Goal: Check status: Check status

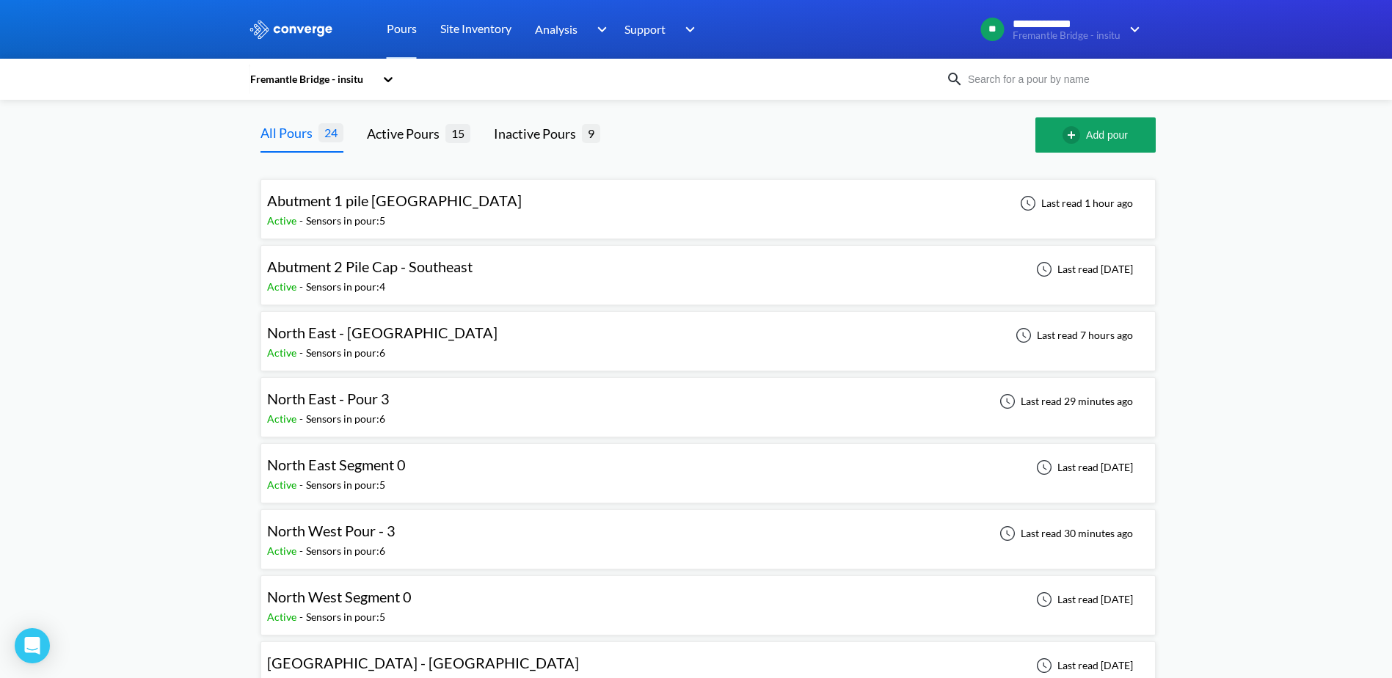
click at [280, 471] on span "North East Segment 0" at bounding box center [336, 465] width 139 height 18
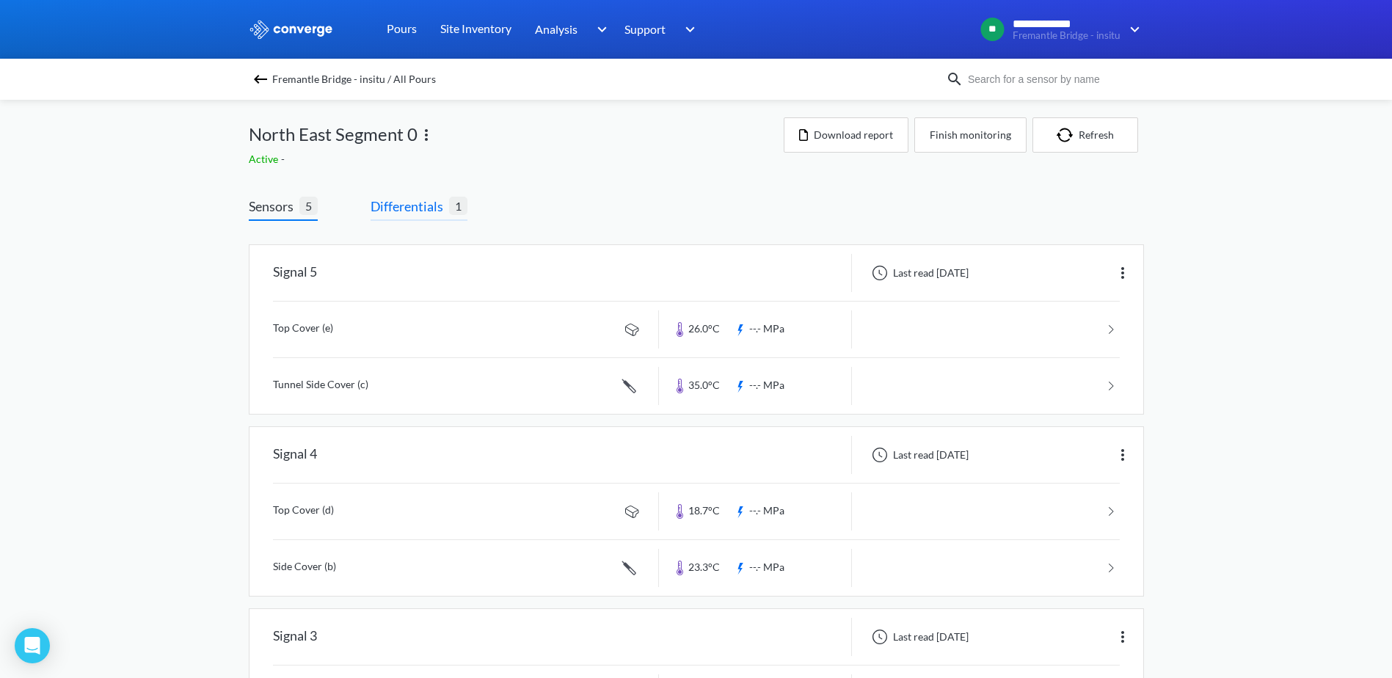
click at [396, 214] on span "Differentials" at bounding box center [410, 206] width 79 height 21
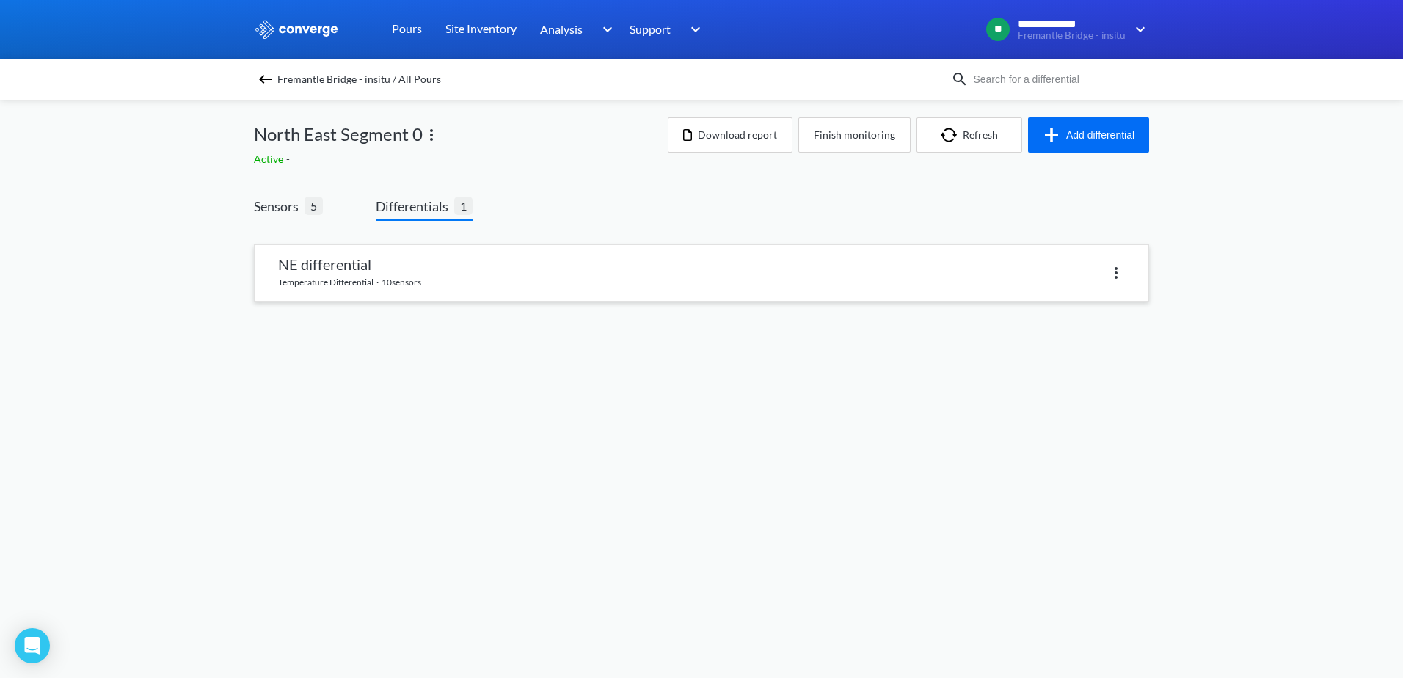
click at [397, 285] on link at bounding box center [702, 273] width 894 height 56
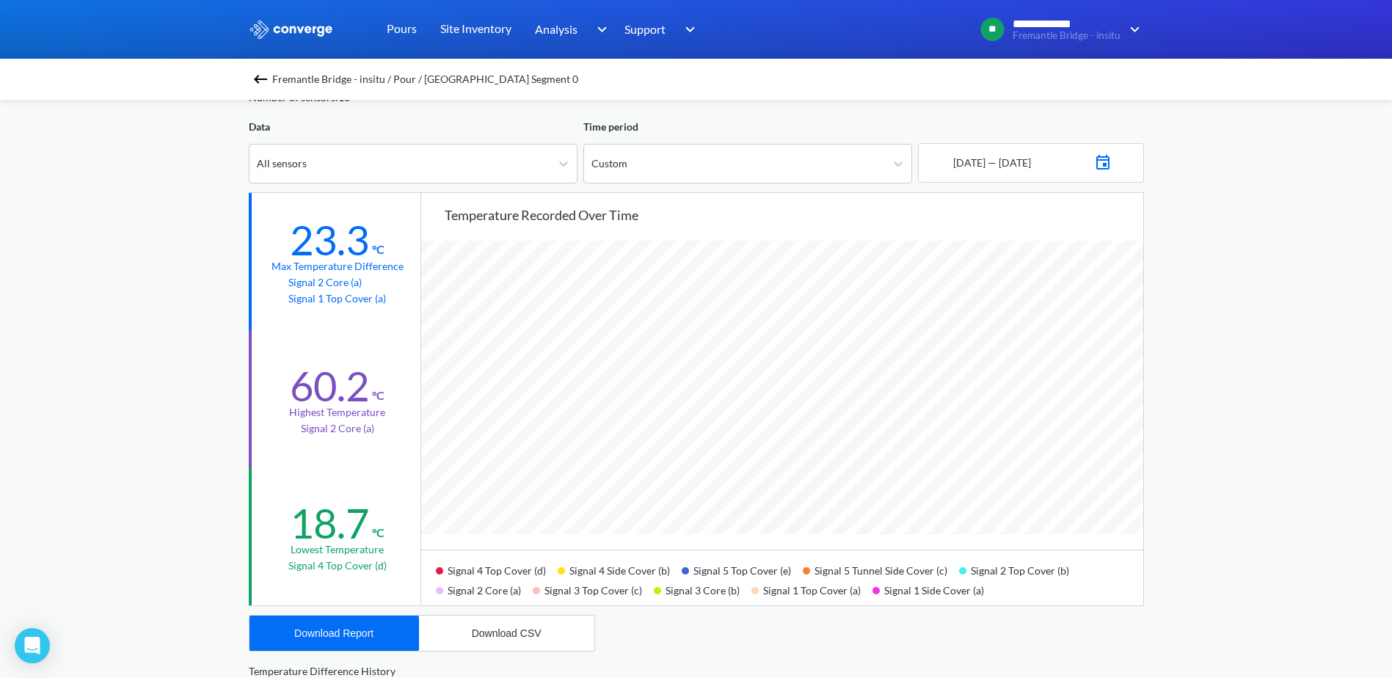
scroll to position [73, 0]
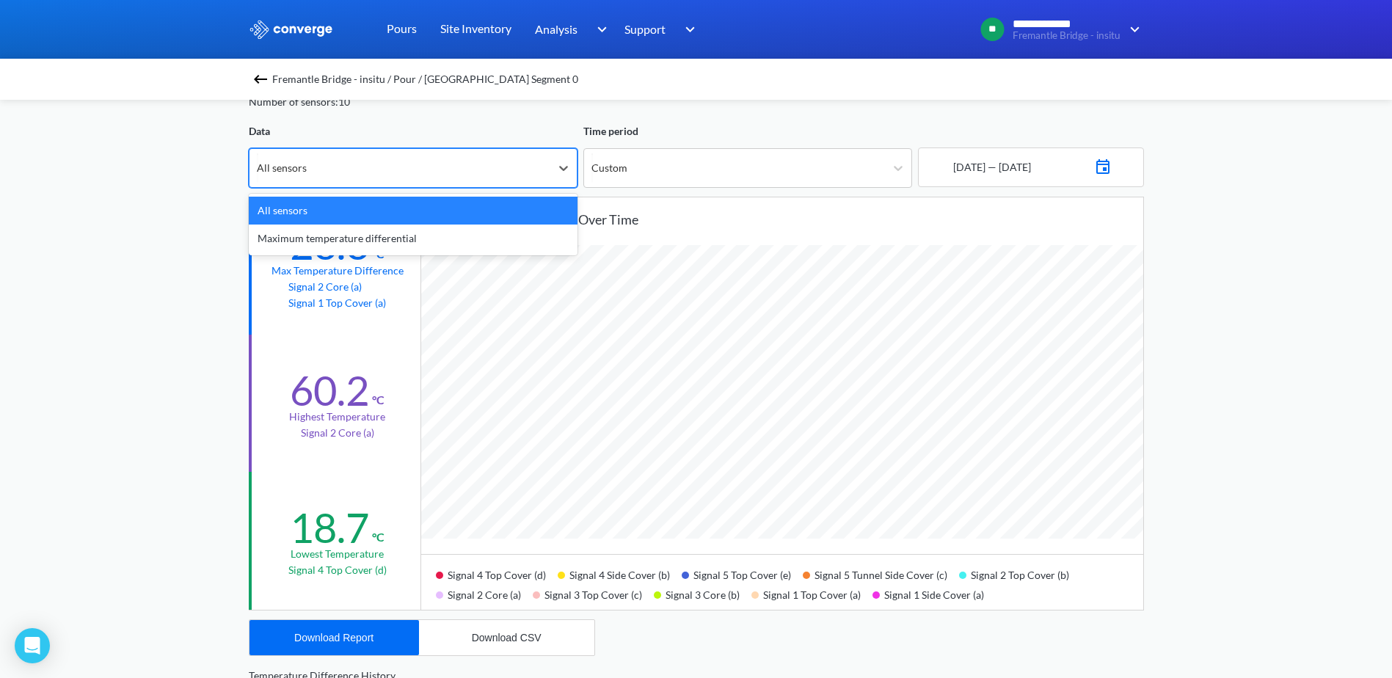
click at [483, 164] on div "All sensors" at bounding box center [399, 168] width 301 height 38
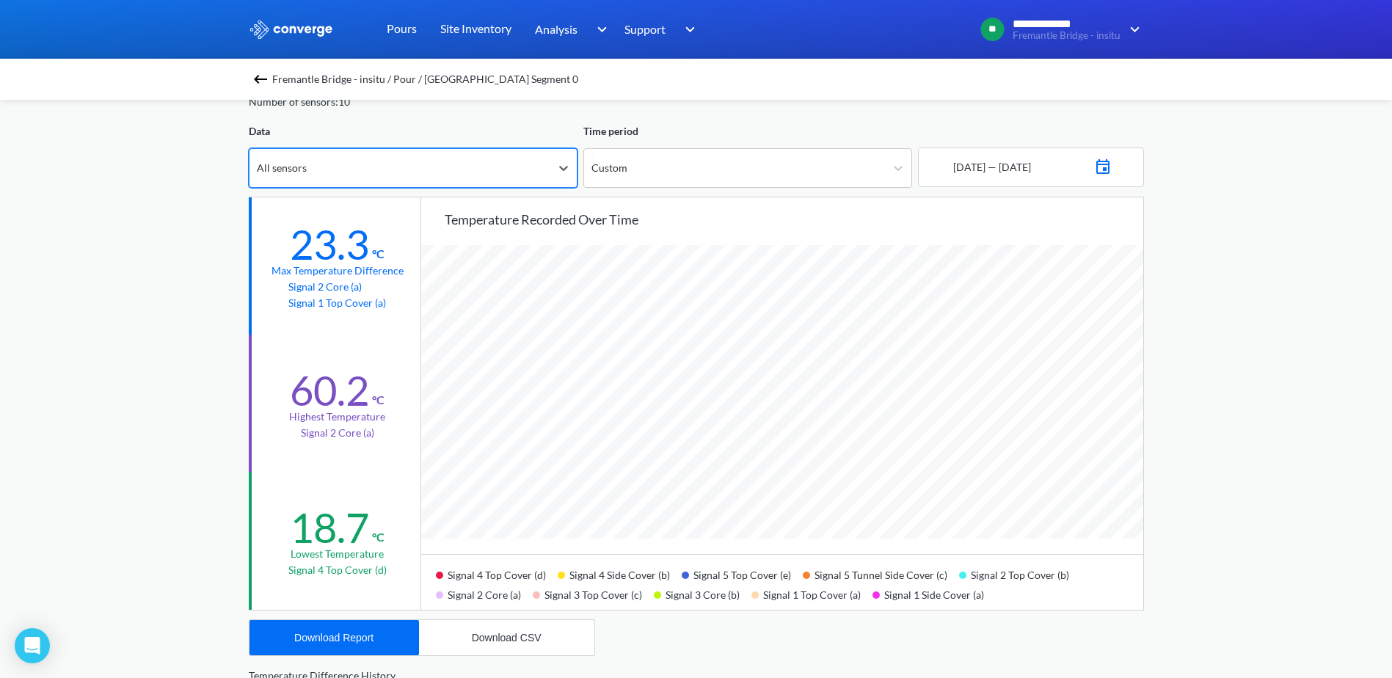
click at [483, 164] on div "All sensors" at bounding box center [399, 168] width 301 height 38
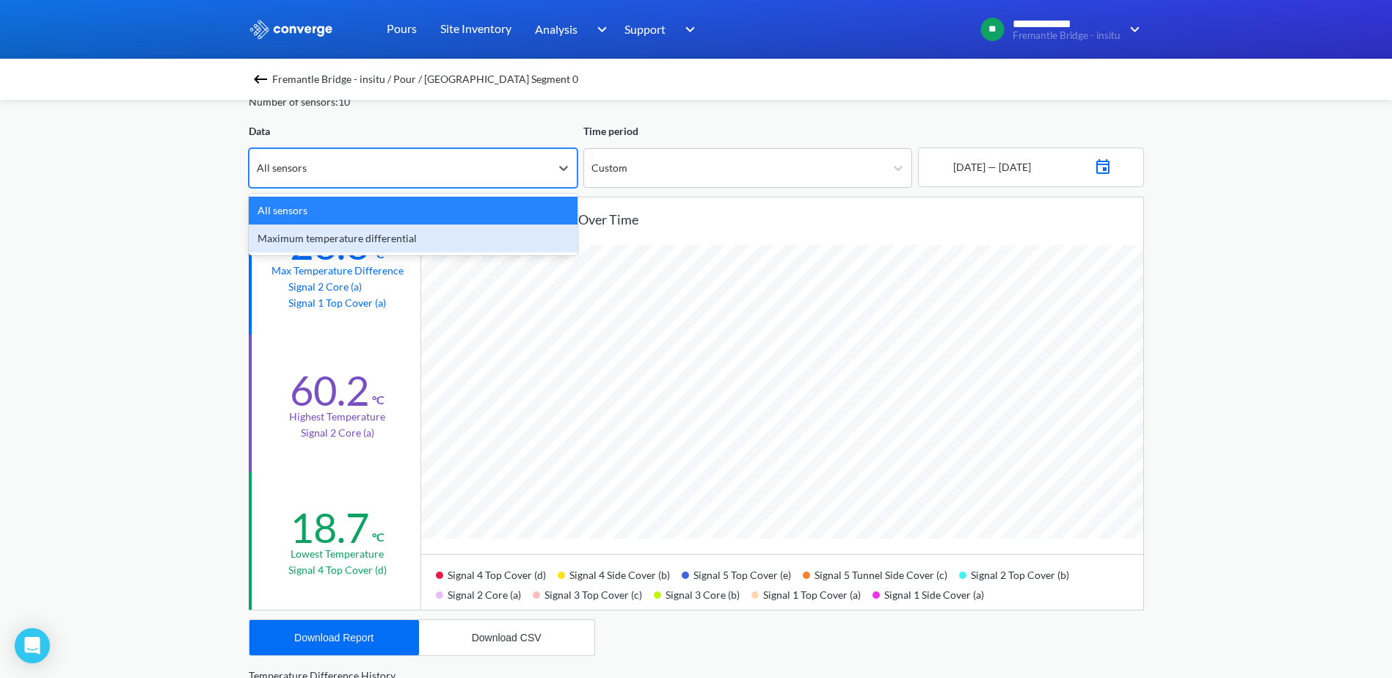
click at [449, 225] on div "Maximum temperature differential" at bounding box center [413, 239] width 329 height 28
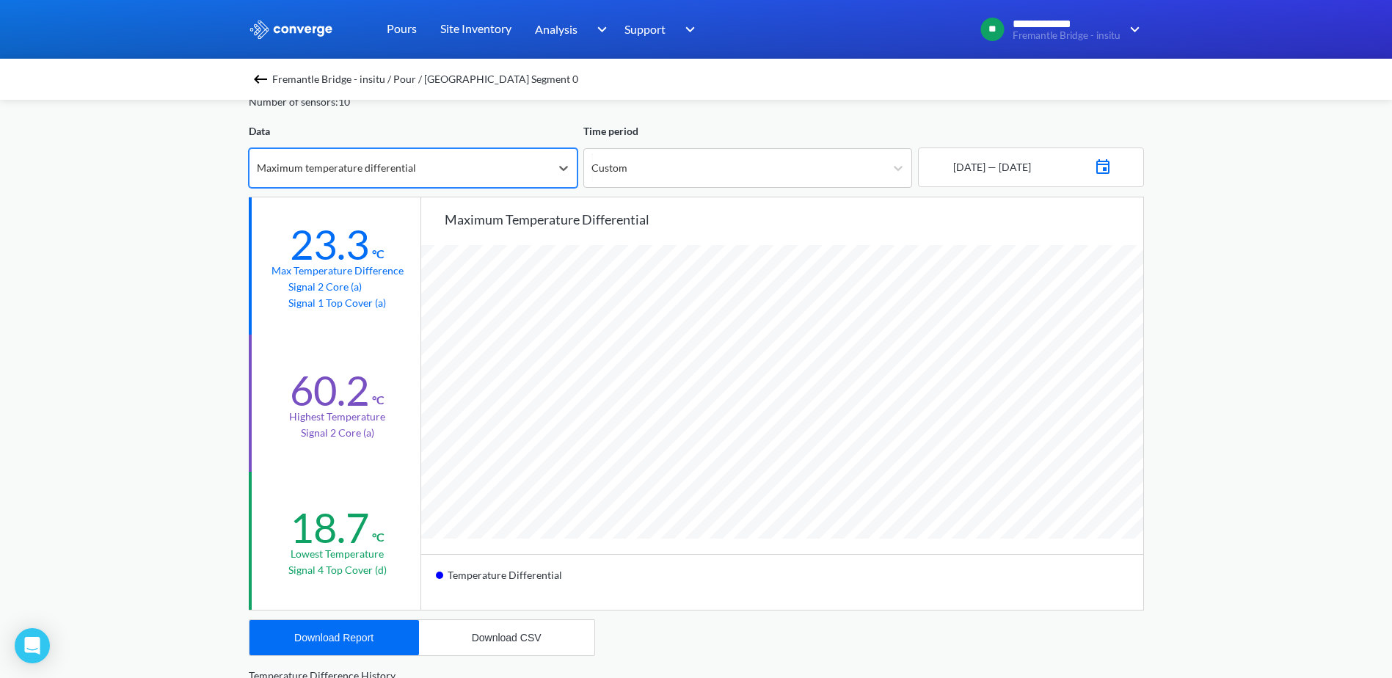
scroll to position [1229, 1392]
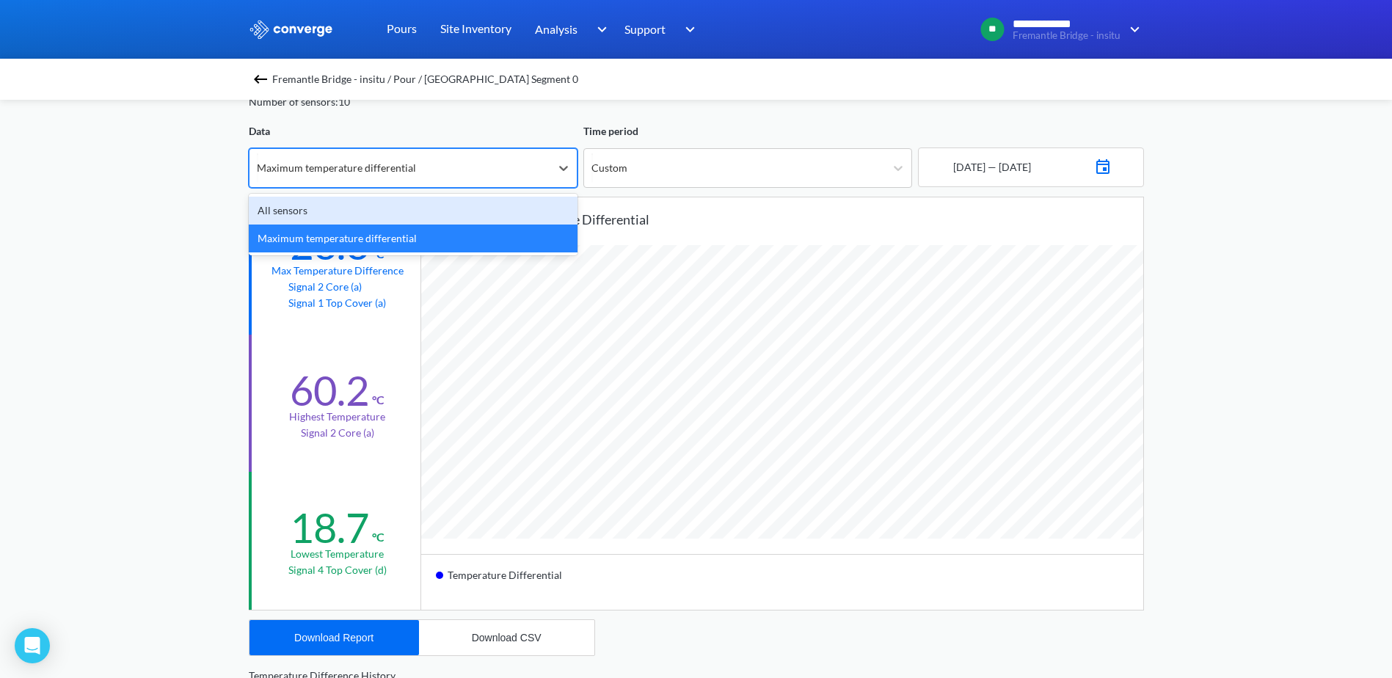
click at [330, 183] on div "Maximum temperature differential" at bounding box center [399, 168] width 301 height 38
click at [323, 209] on div "All sensors" at bounding box center [413, 211] width 329 height 28
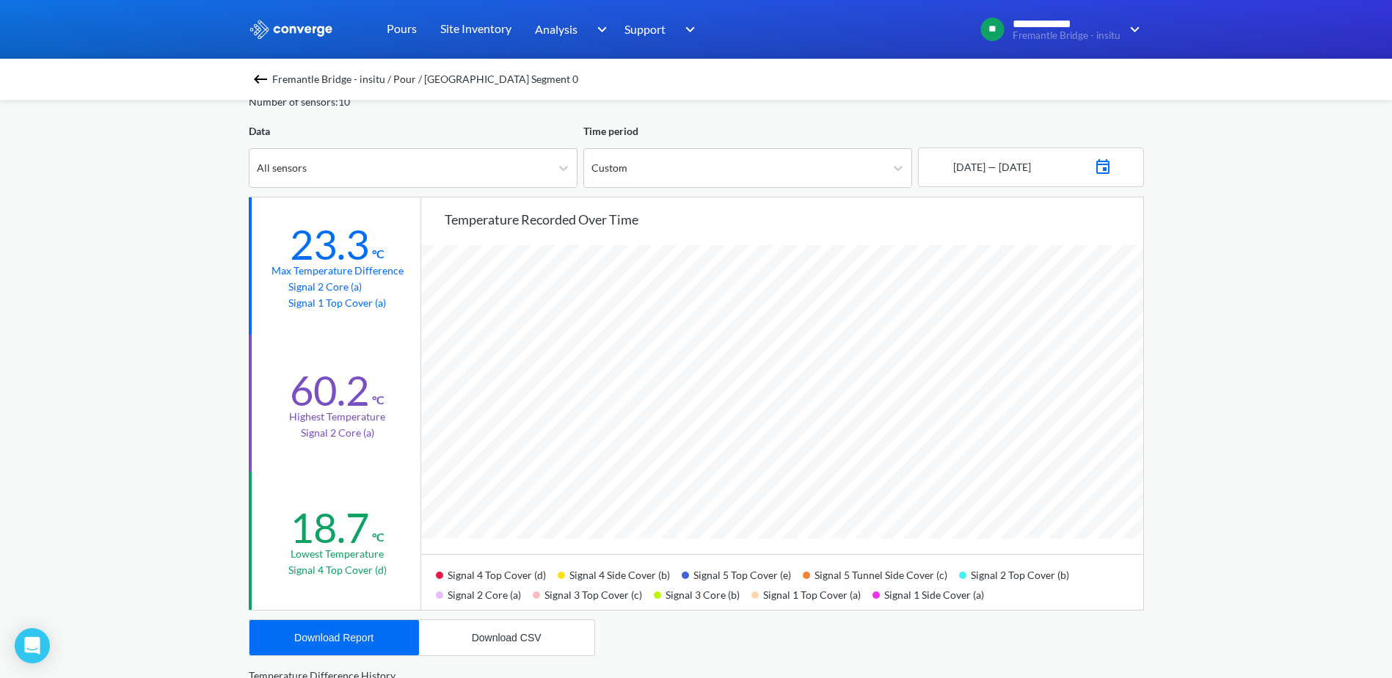
click at [1019, 170] on div "12 - 09 - 2025 — 20 - 09 - 2025" at bounding box center [990, 167] width 81 height 16
click at [1112, 167] on img at bounding box center [1103, 165] width 18 height 21
click at [1080, 290] on td "12" at bounding box center [1076, 292] width 23 height 23
click at [1106, 336] on td "27" at bounding box center [1100, 338] width 23 height 23
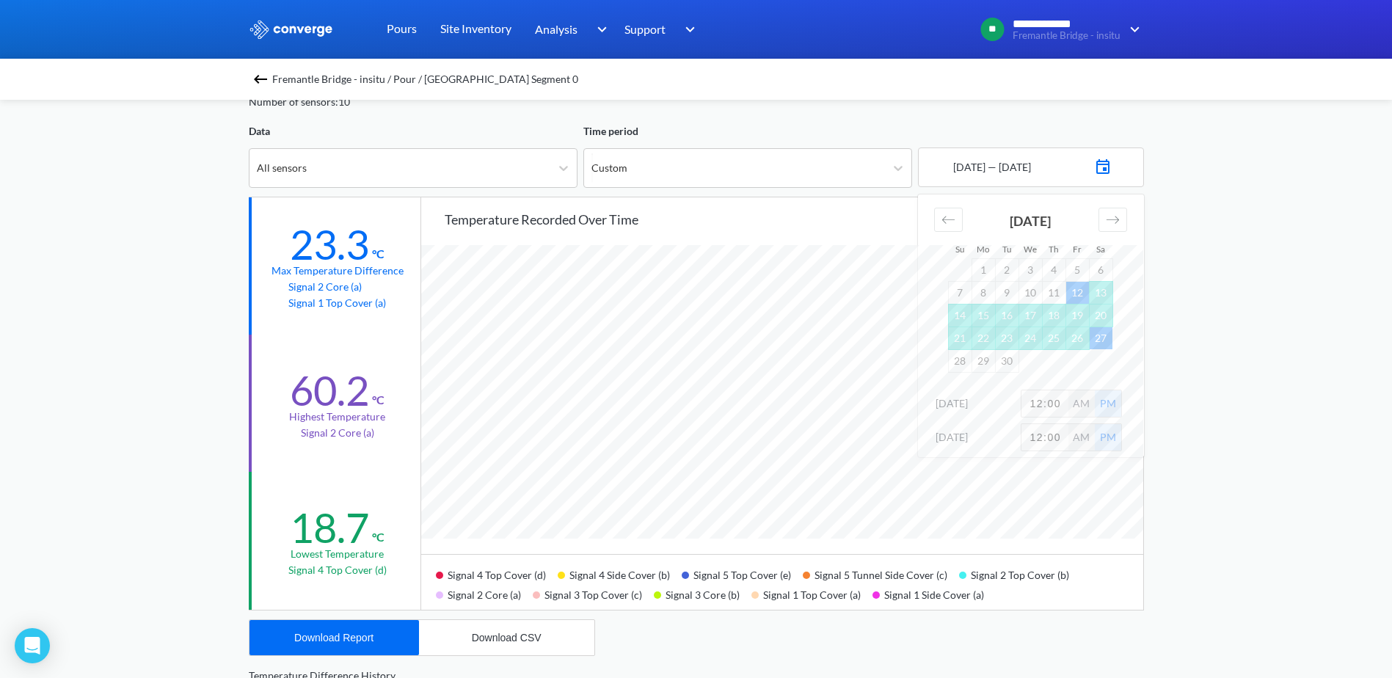
click at [1168, 246] on div "**********" at bounding box center [696, 542] width 1392 height 1230
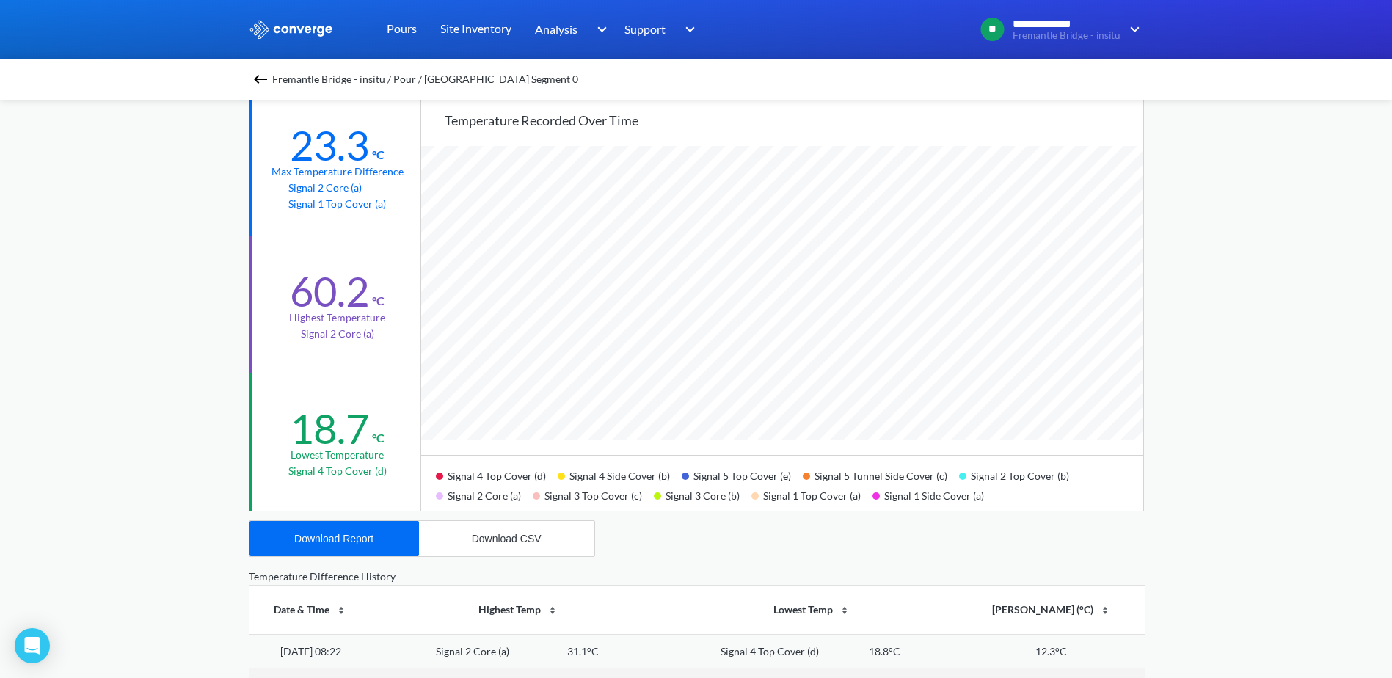
scroll to position [147, 0]
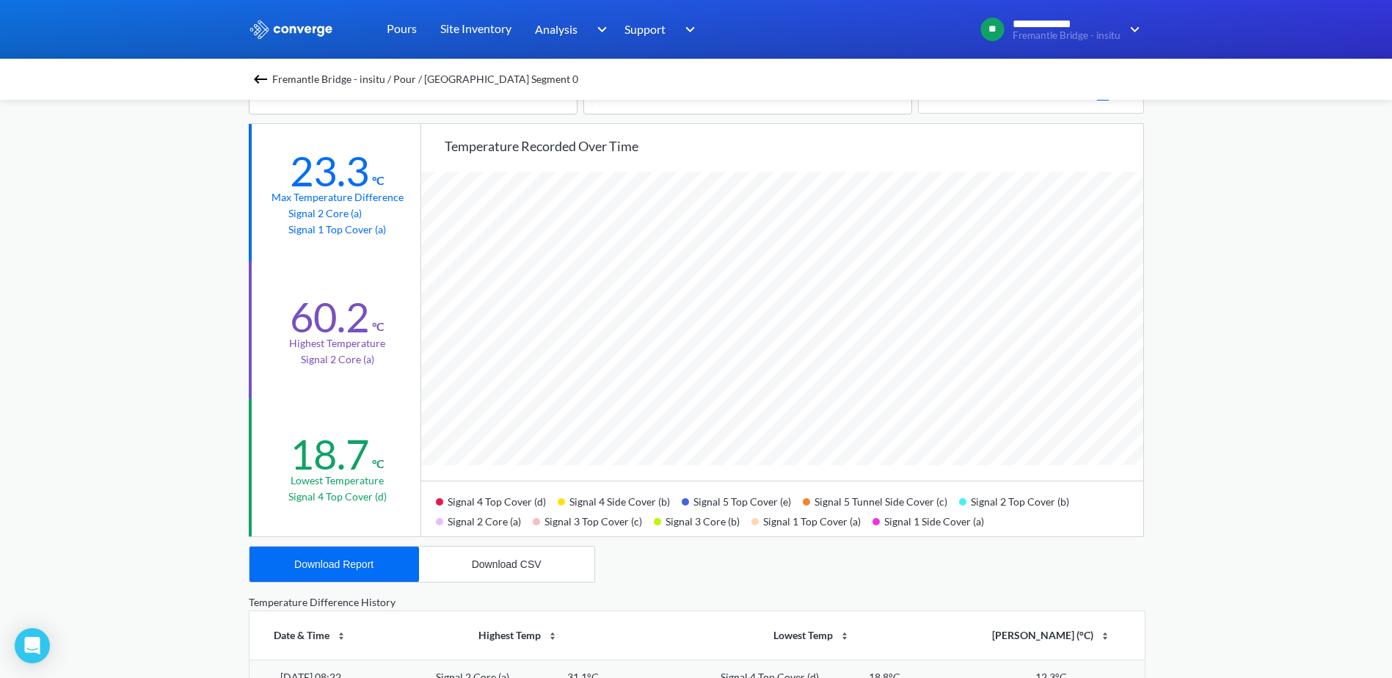
click at [490, 160] on div "Temperature recorded over time Signal 4 Top Cover (d) Signal 4 Side Cover (b) S…" at bounding box center [782, 330] width 722 height 412
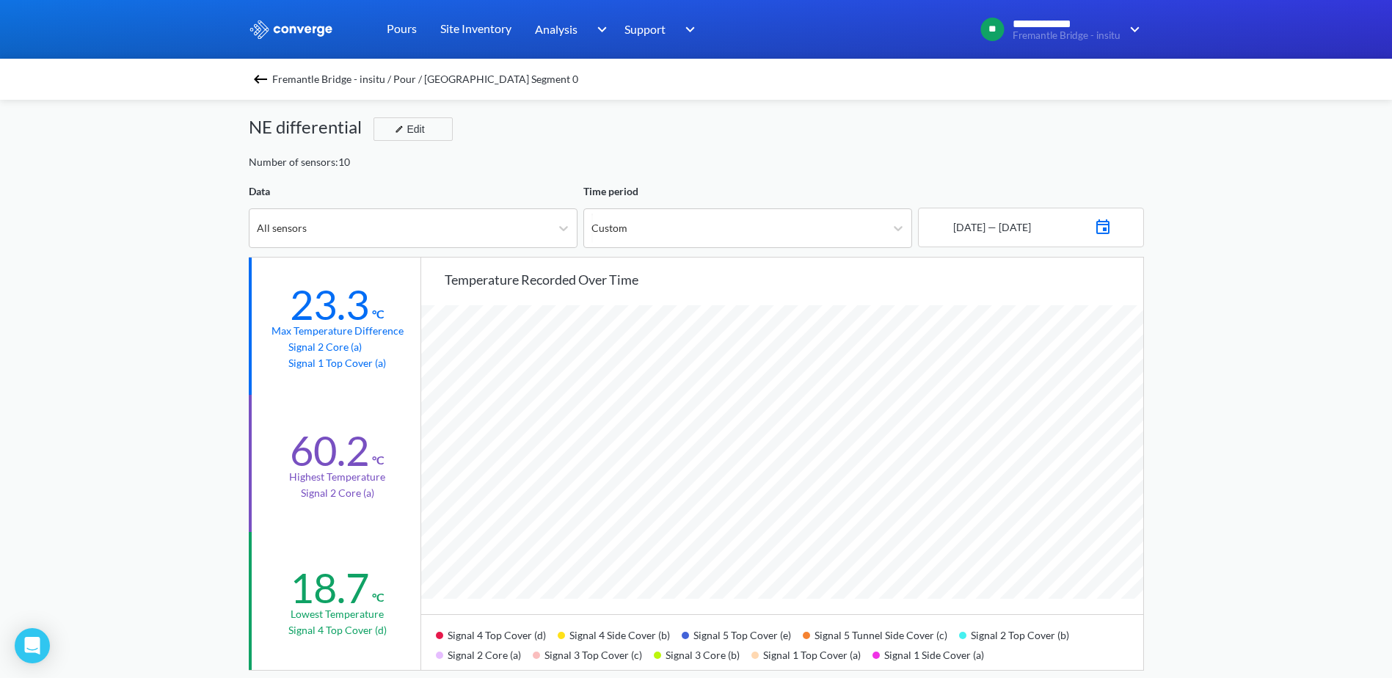
scroll to position [0, 0]
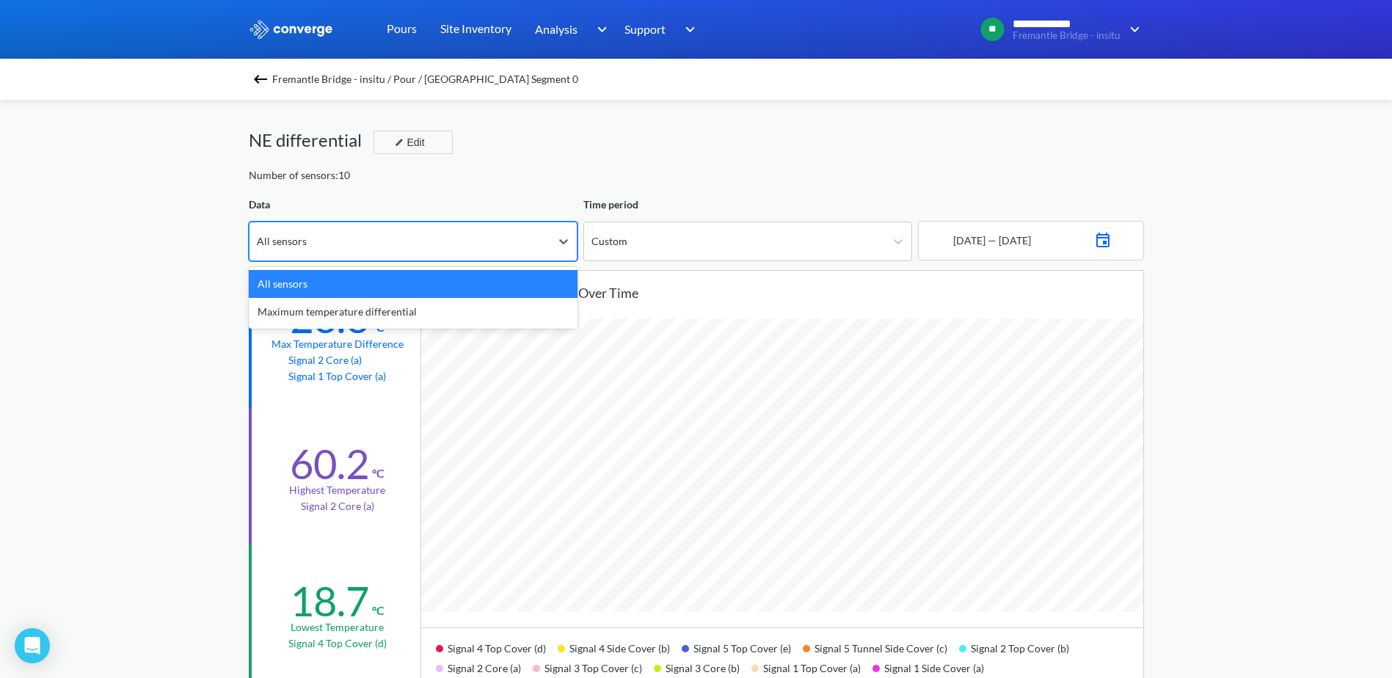
click at [515, 249] on div "All sensors" at bounding box center [399, 241] width 301 height 38
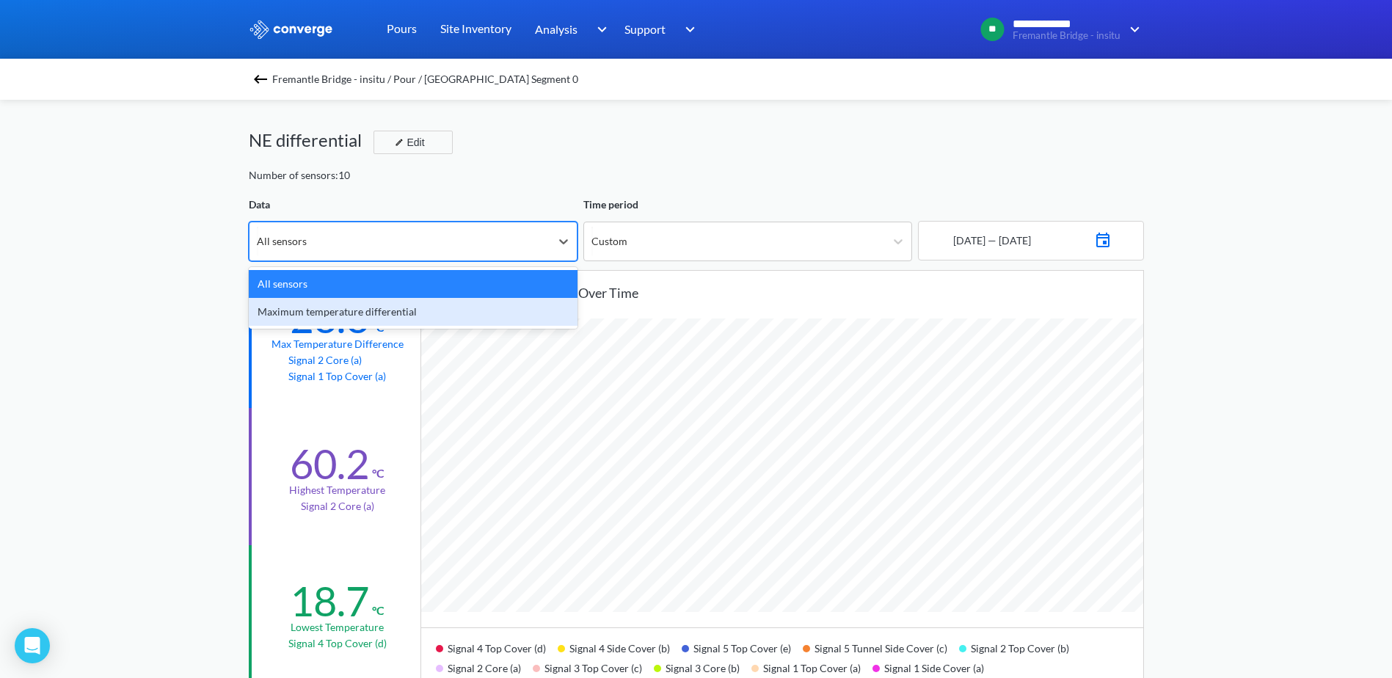
click at [445, 316] on div "Maximum temperature differential" at bounding box center [413, 312] width 329 height 28
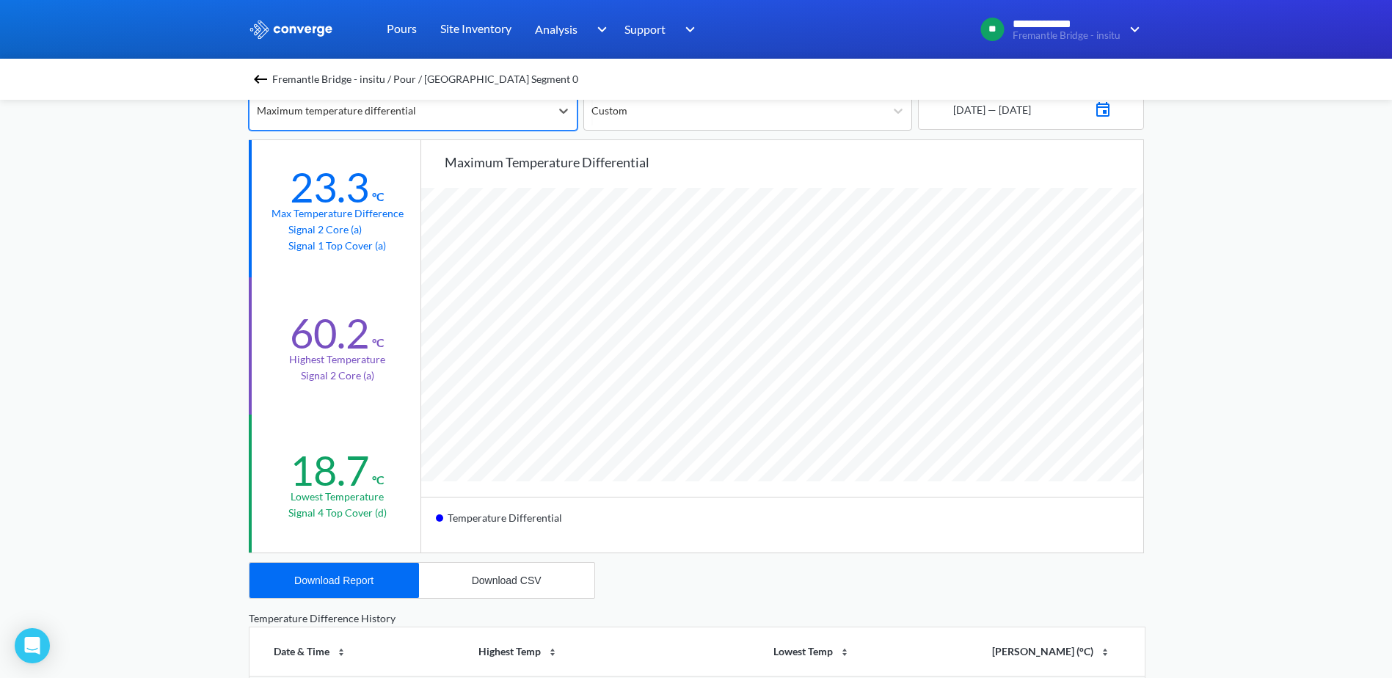
scroll to position [147, 0]
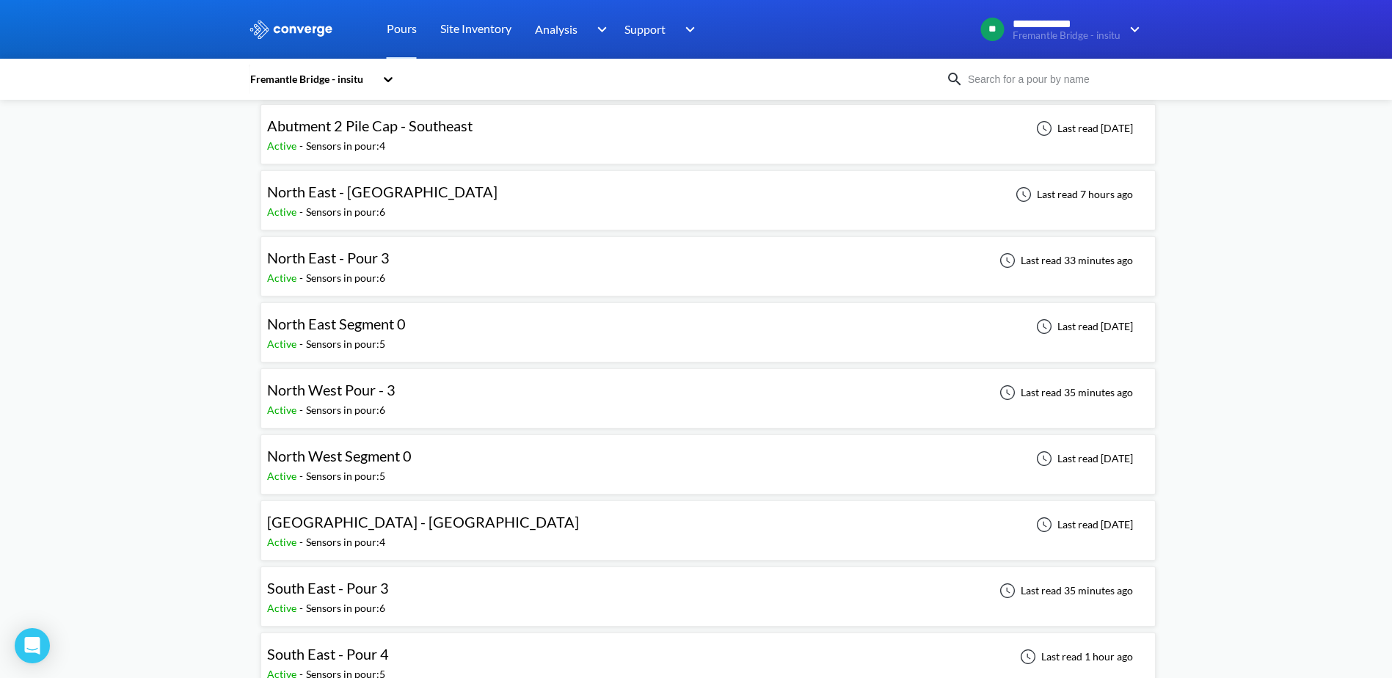
scroll to position [147, 0]
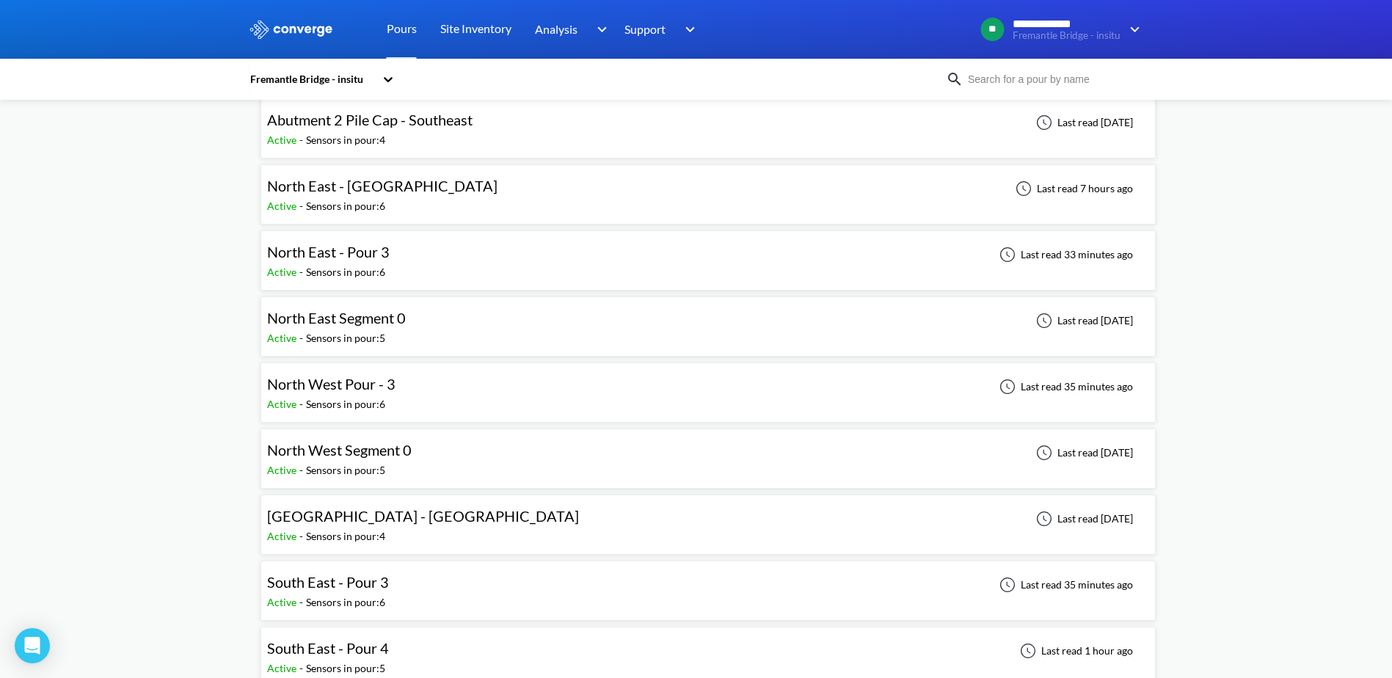
click at [425, 460] on div "North West Segment 0 Active - Sensors in pour: 5 Last read [DATE]" at bounding box center [708, 458] width 882 height 47
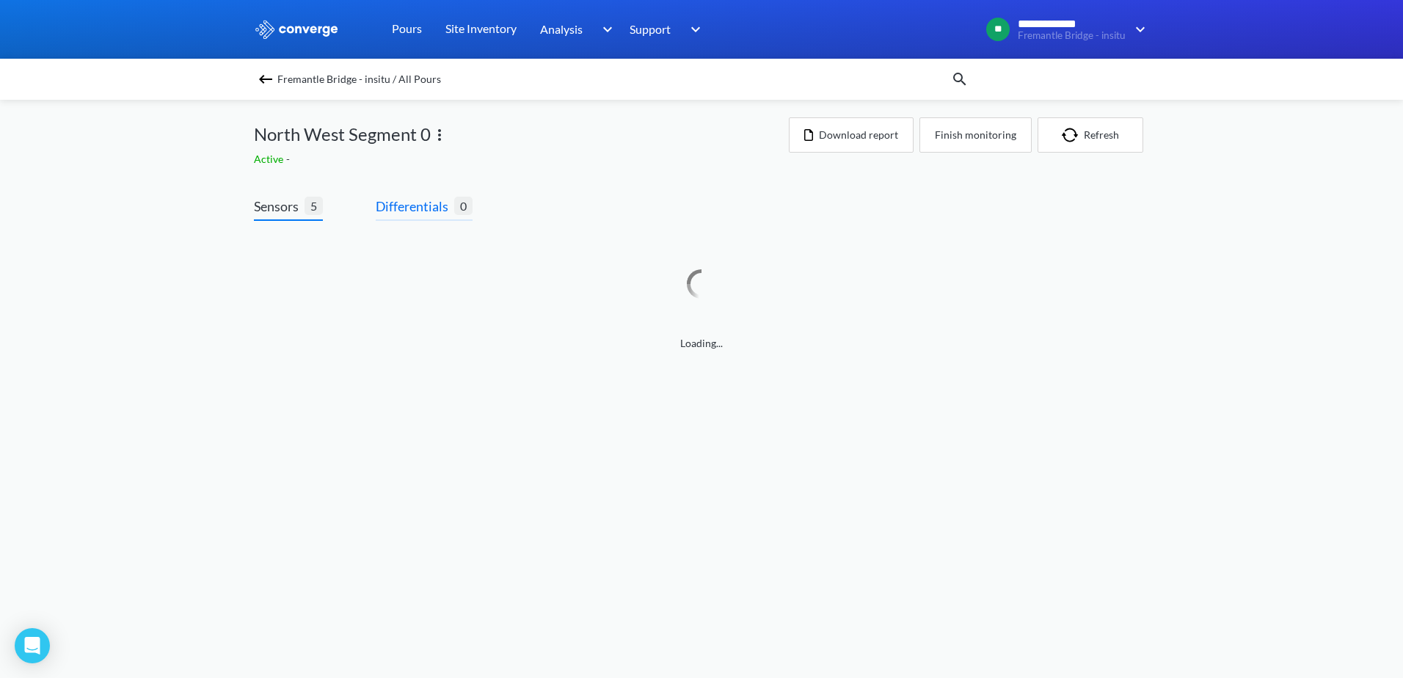
click at [436, 198] on span "Differentials" at bounding box center [415, 206] width 79 height 21
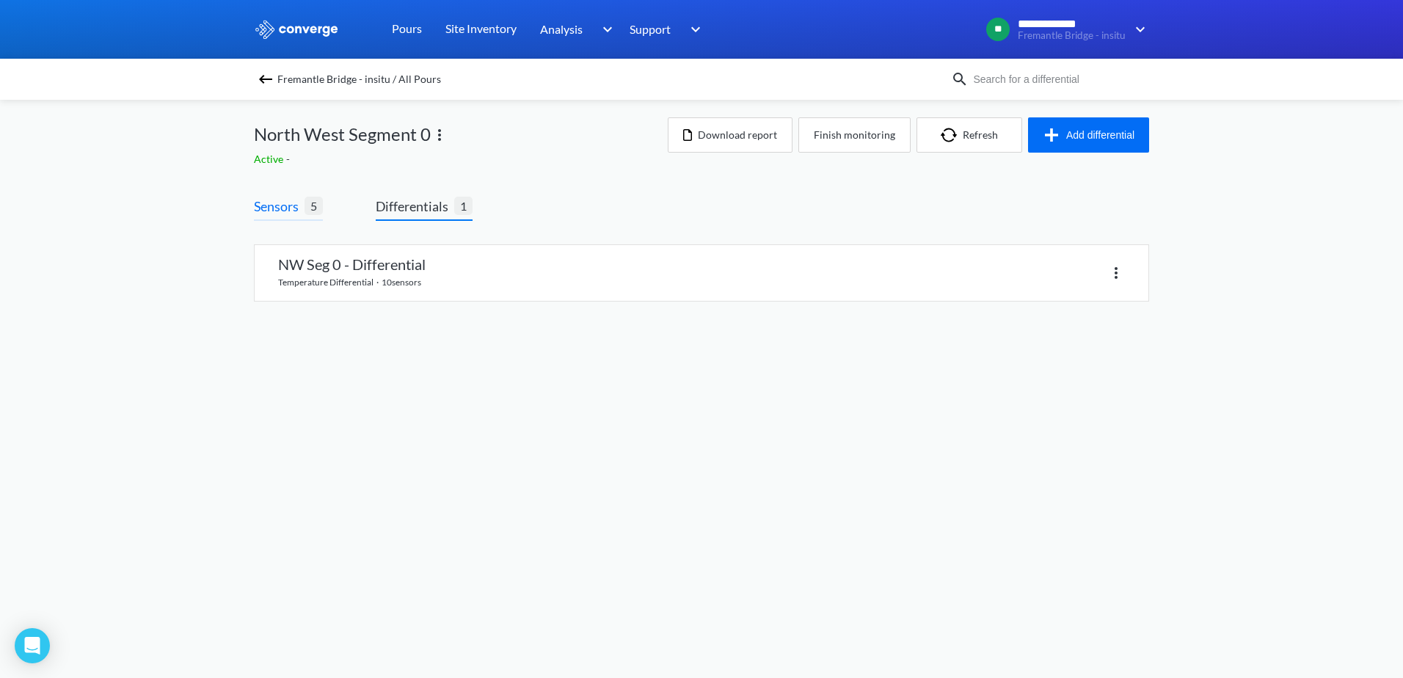
click at [295, 201] on span "Sensors" at bounding box center [279, 206] width 51 height 21
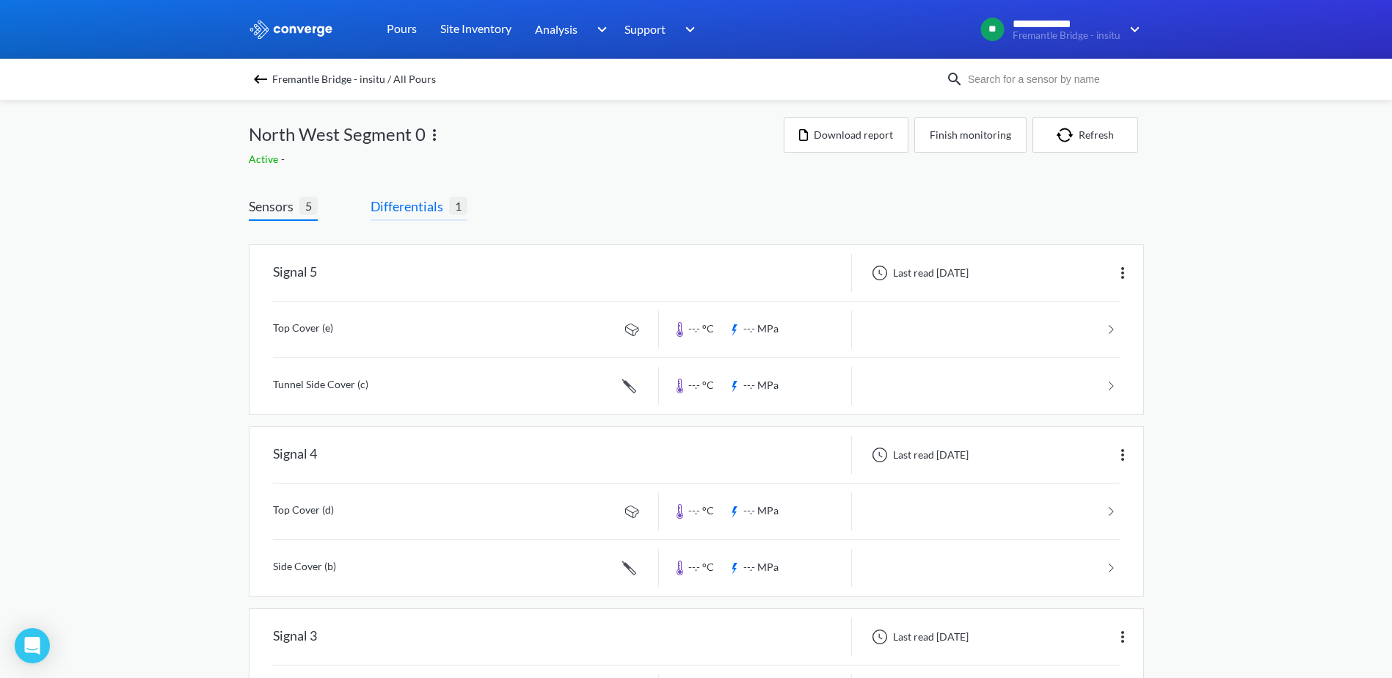
click at [386, 200] on span "Differentials" at bounding box center [410, 206] width 79 height 21
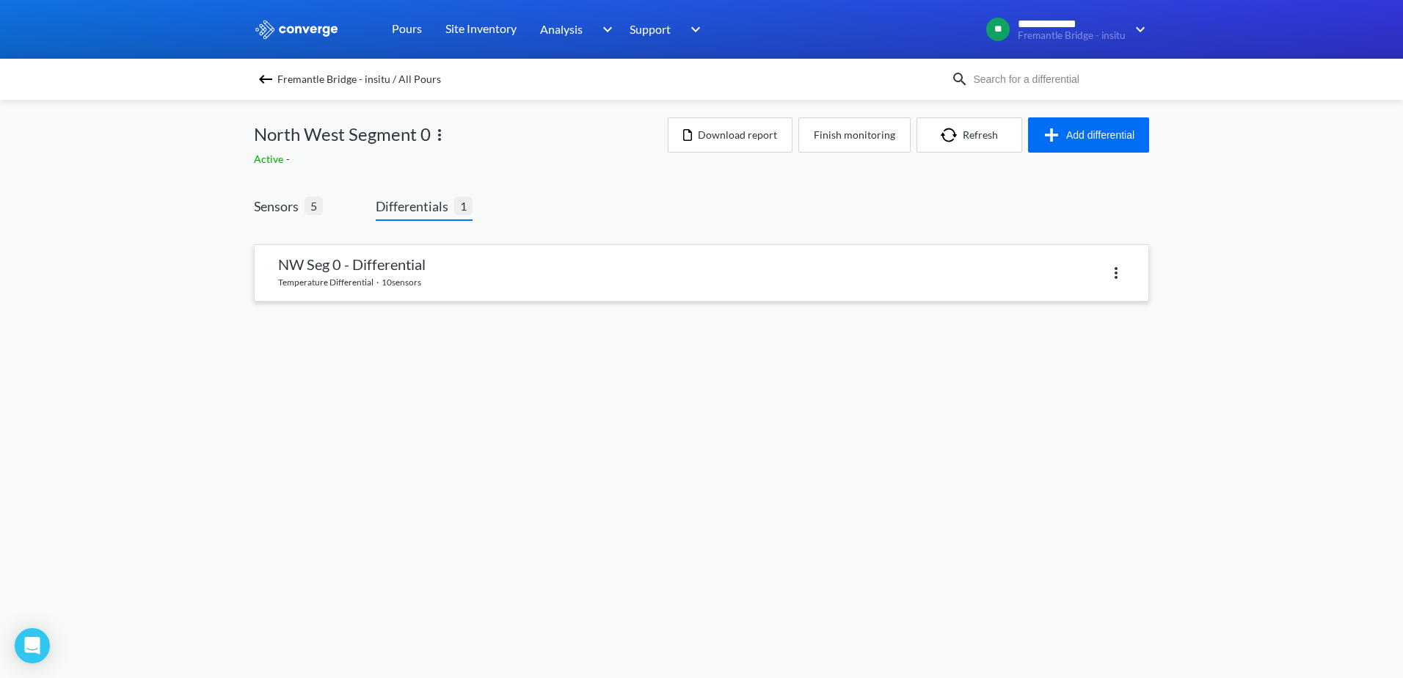
click at [389, 277] on link at bounding box center [702, 273] width 894 height 56
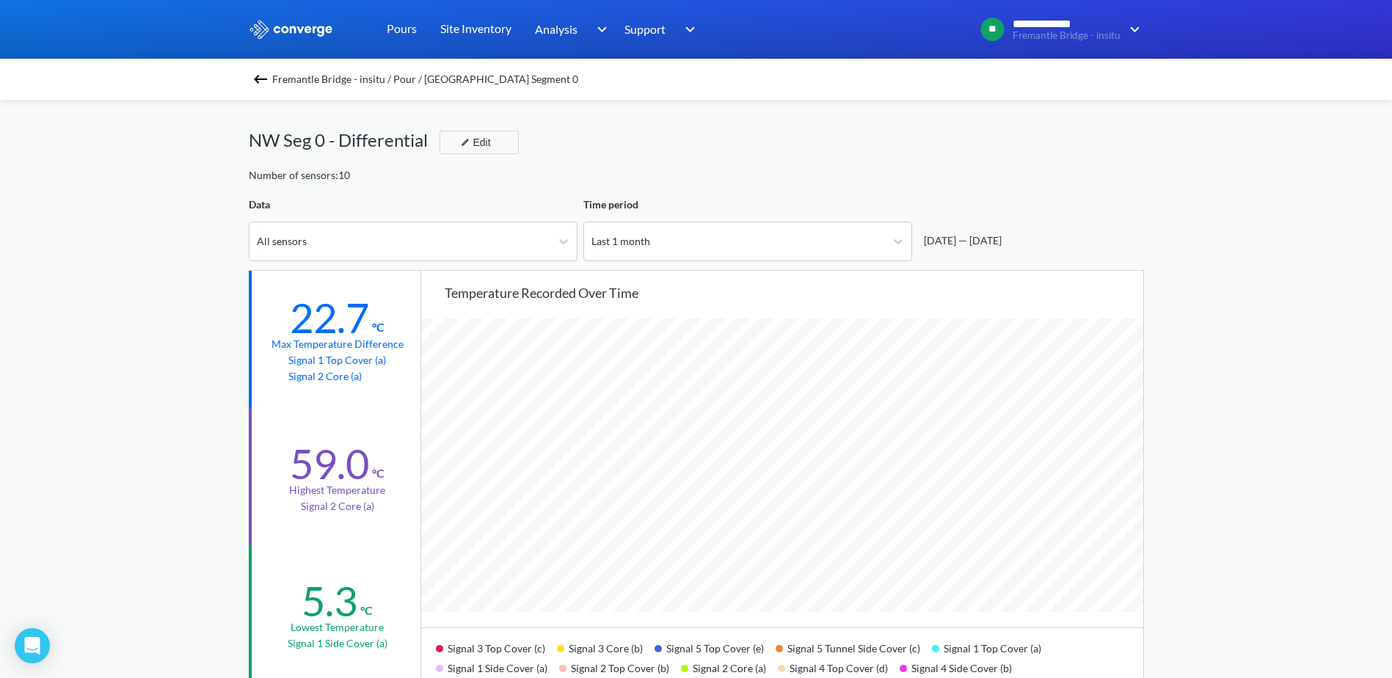
scroll to position [1229, 1392]
